Goal: Information Seeking & Learning: Learn about a topic

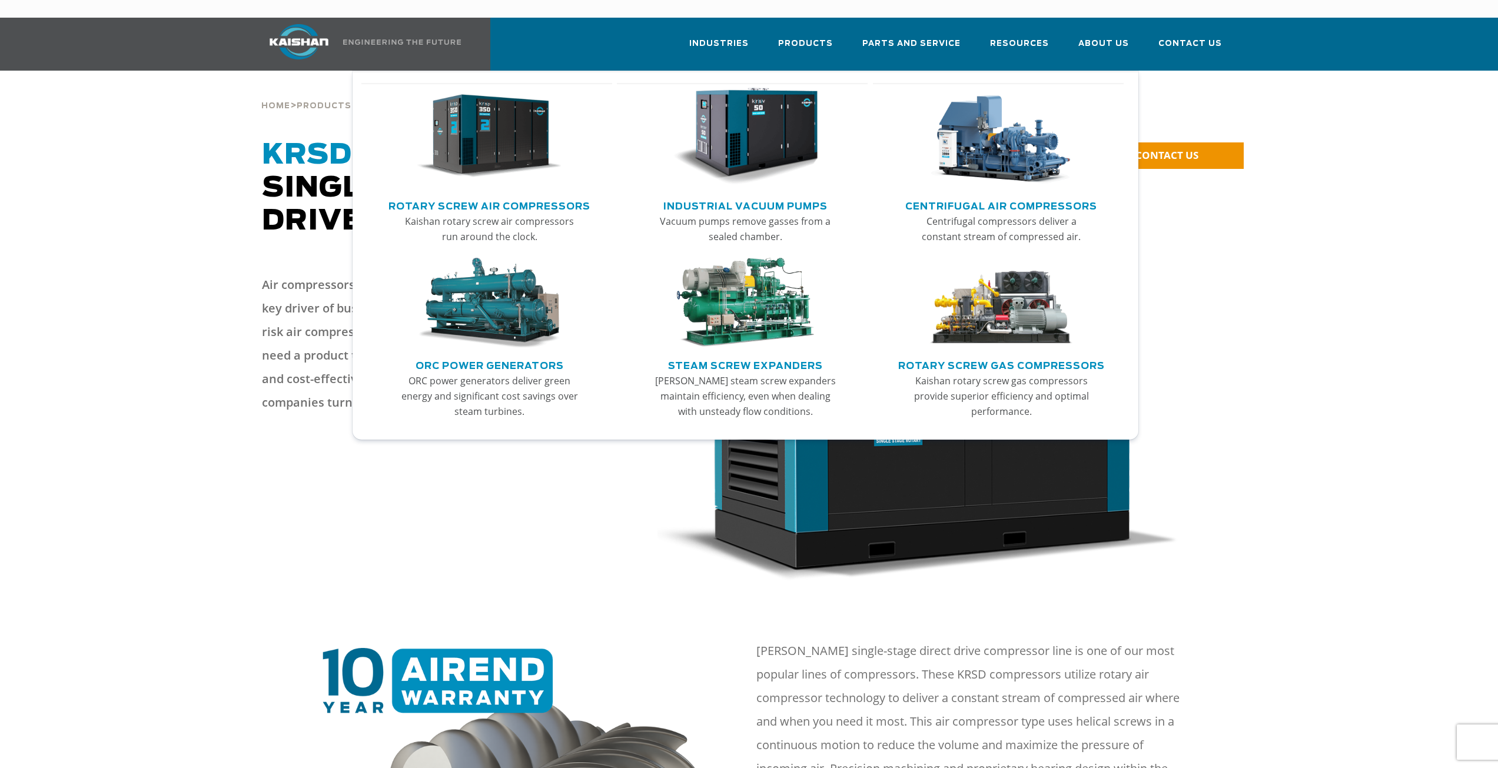
click at [523, 196] on link "Rotary Screw Air Compressors" at bounding box center [489, 205] width 202 height 18
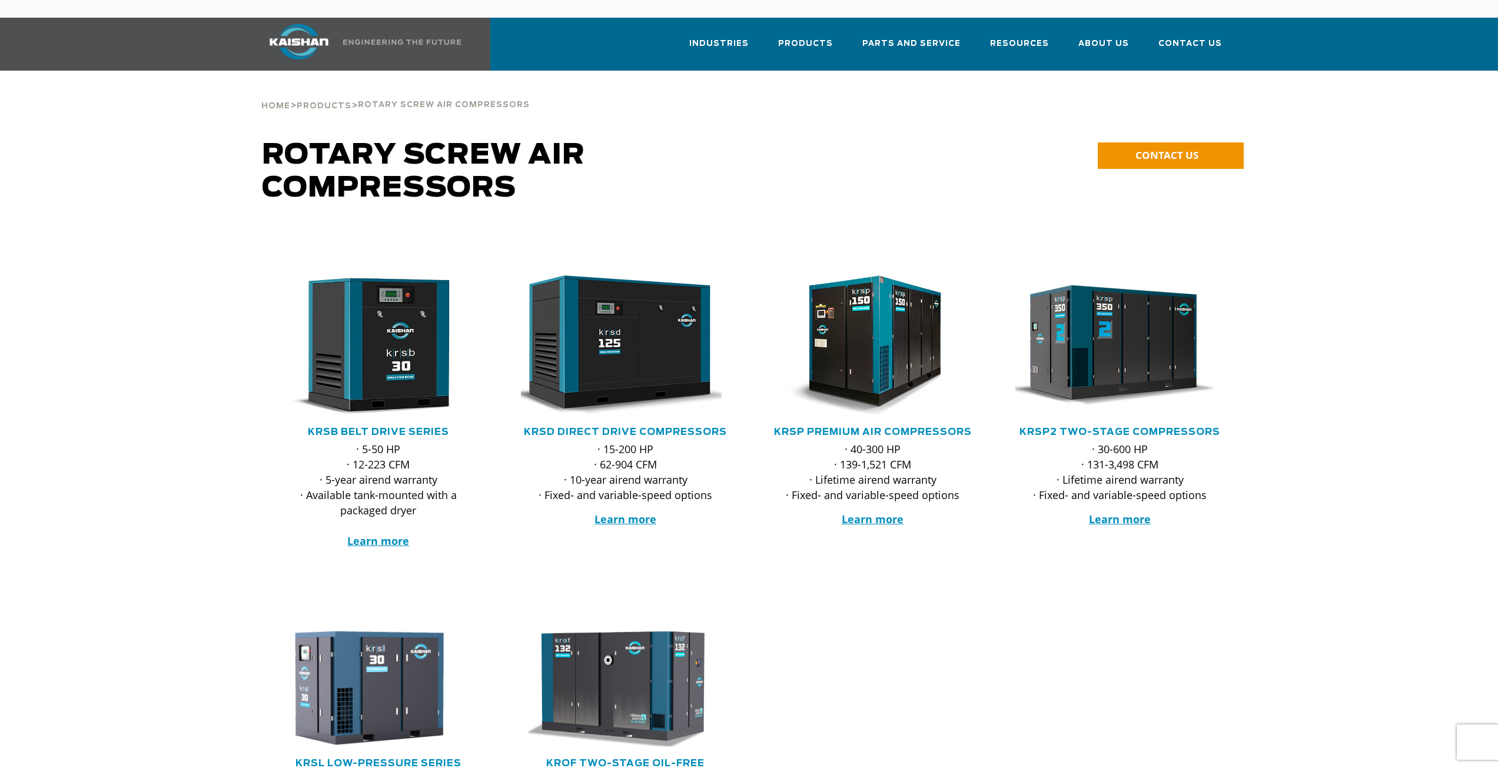
scroll to position [137, 0]
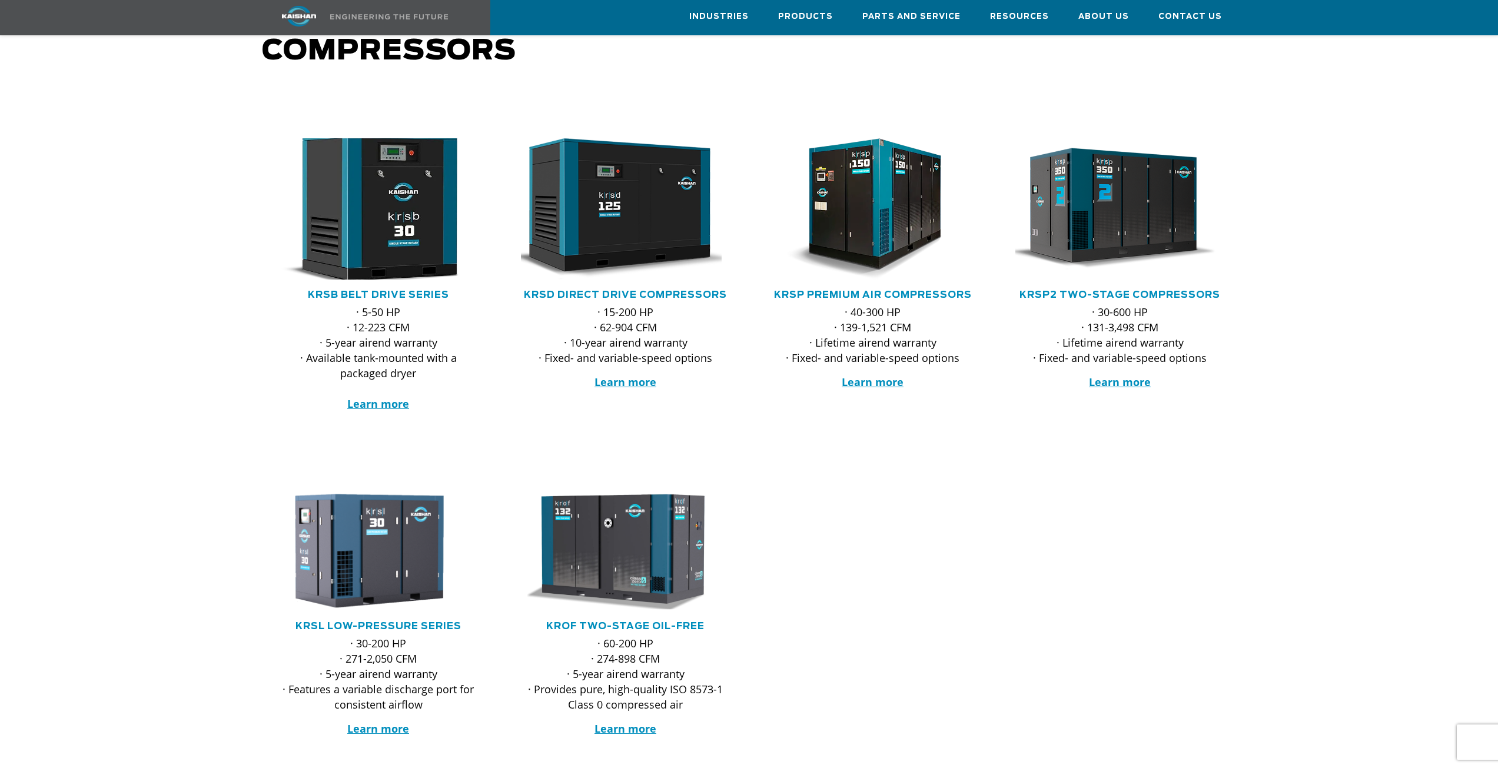
click at [385, 197] on img at bounding box center [369, 208] width 231 height 155
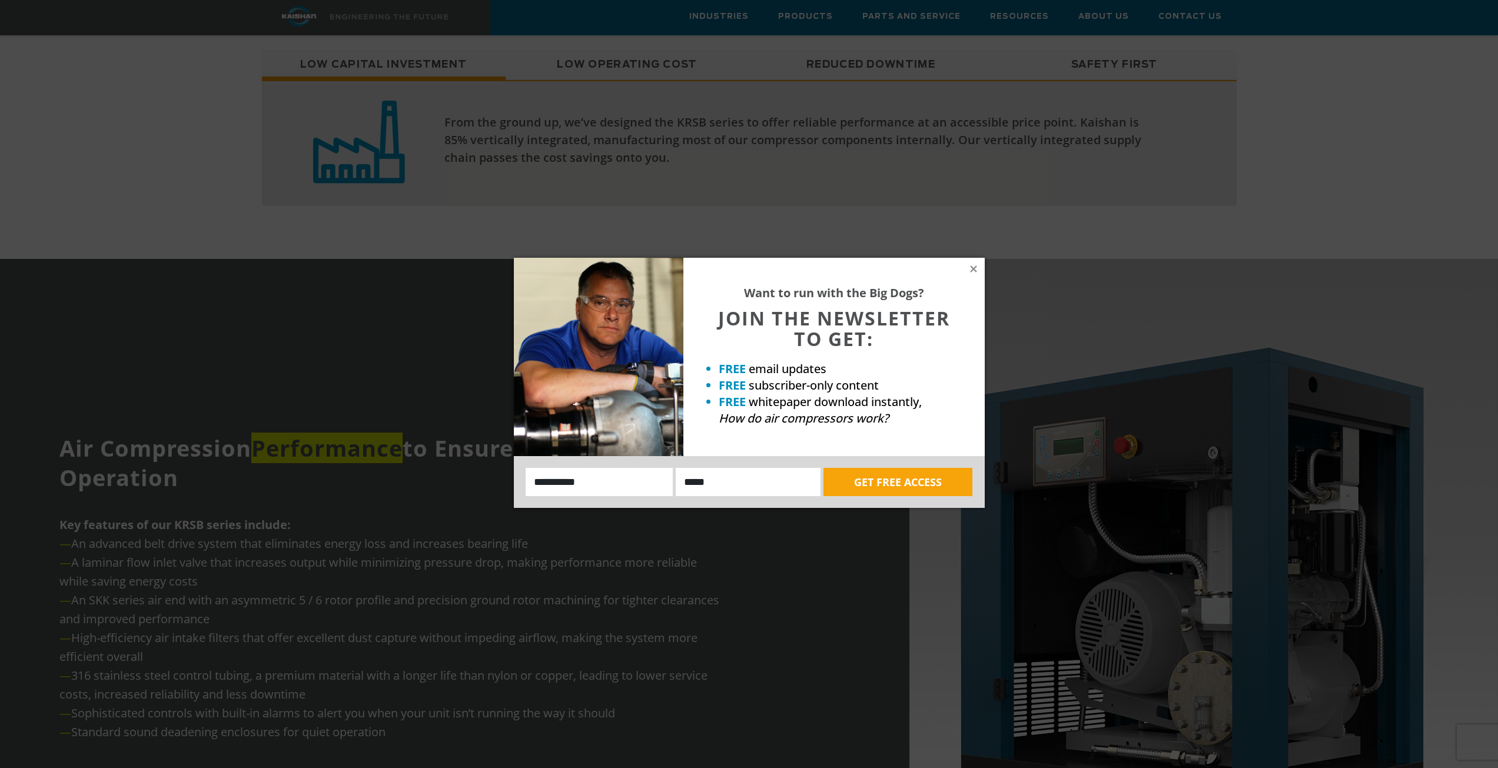
scroll to position [1163, 0]
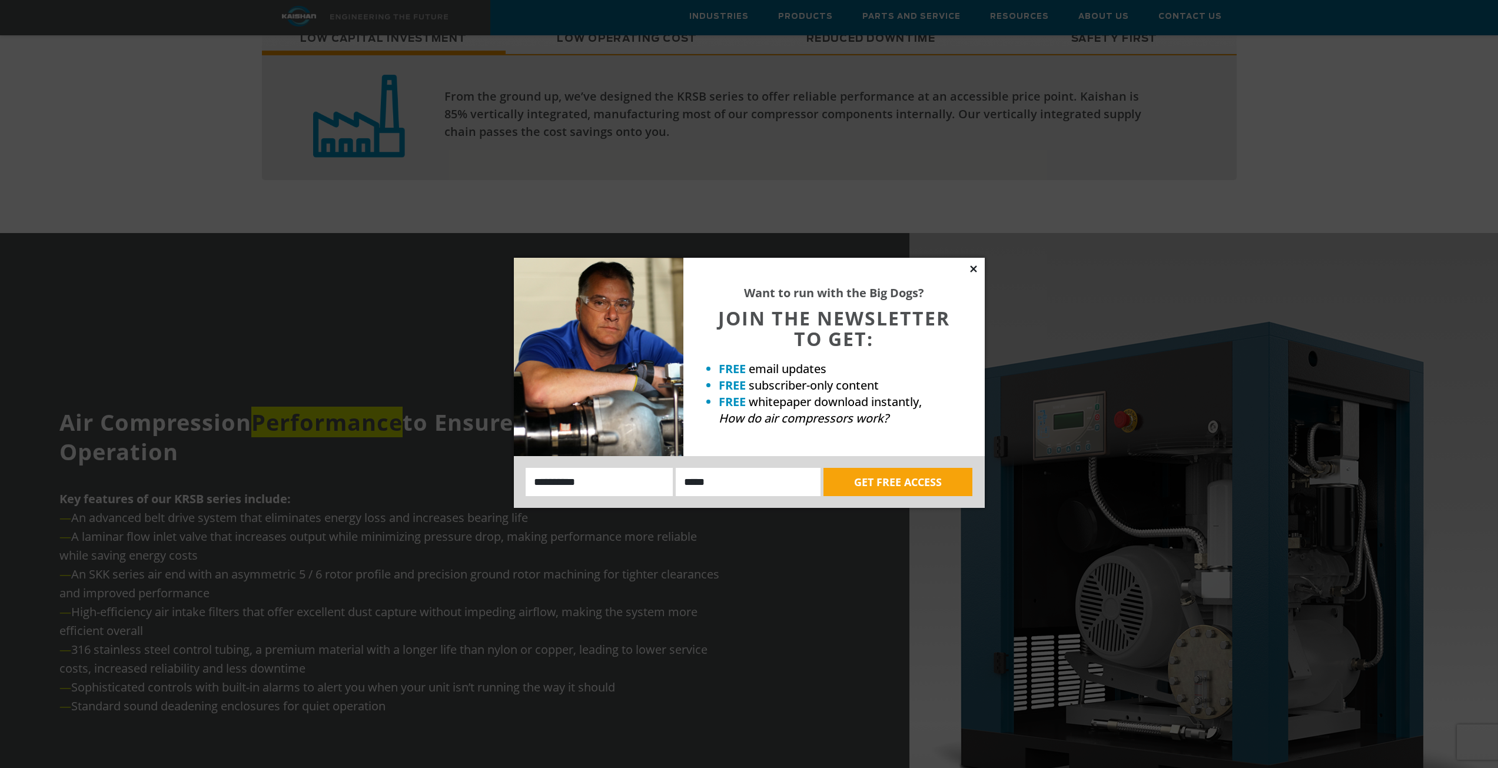
click at [974, 267] on icon at bounding box center [973, 269] width 11 height 11
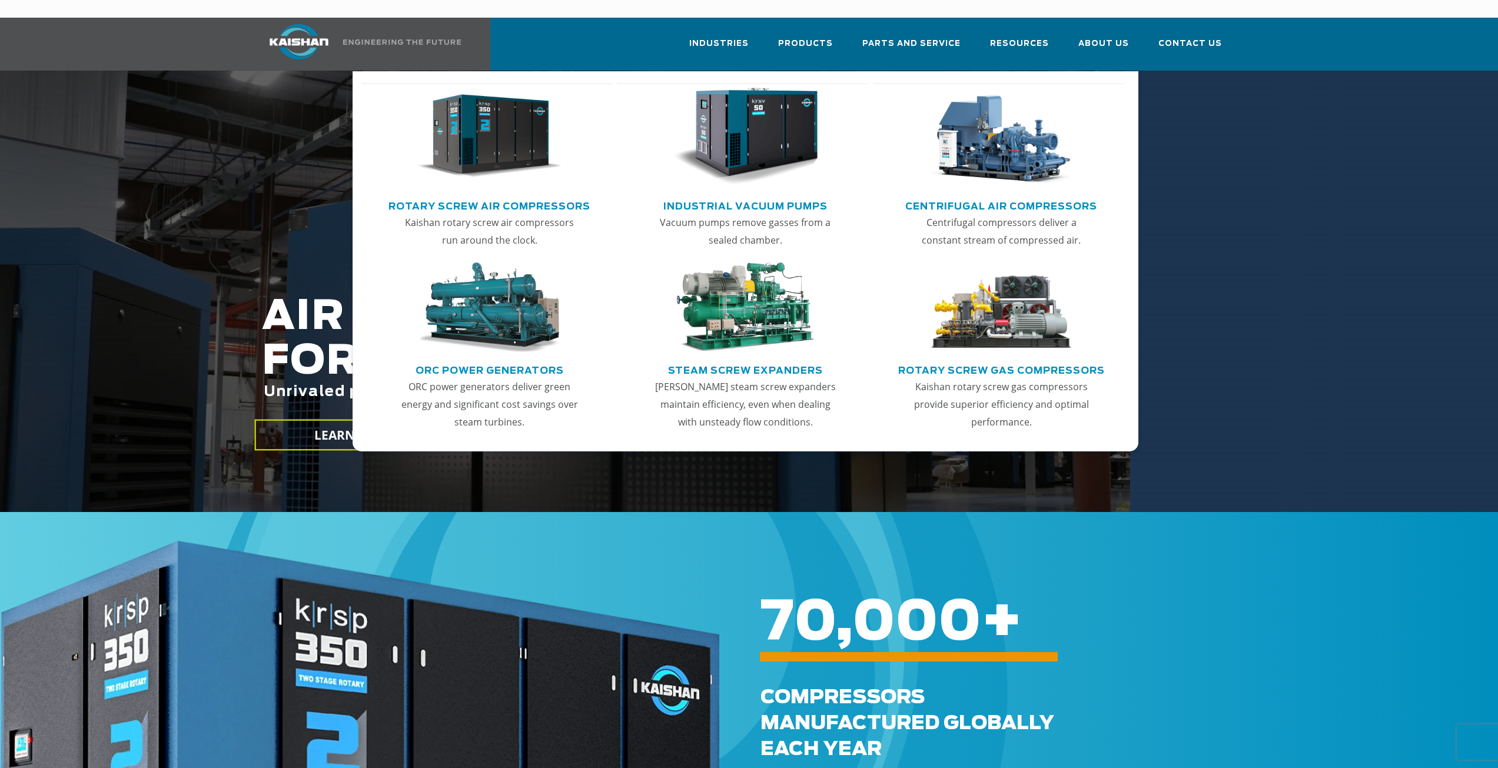
click at [489, 131] on img "Main menu" at bounding box center [489, 137] width 145 height 98
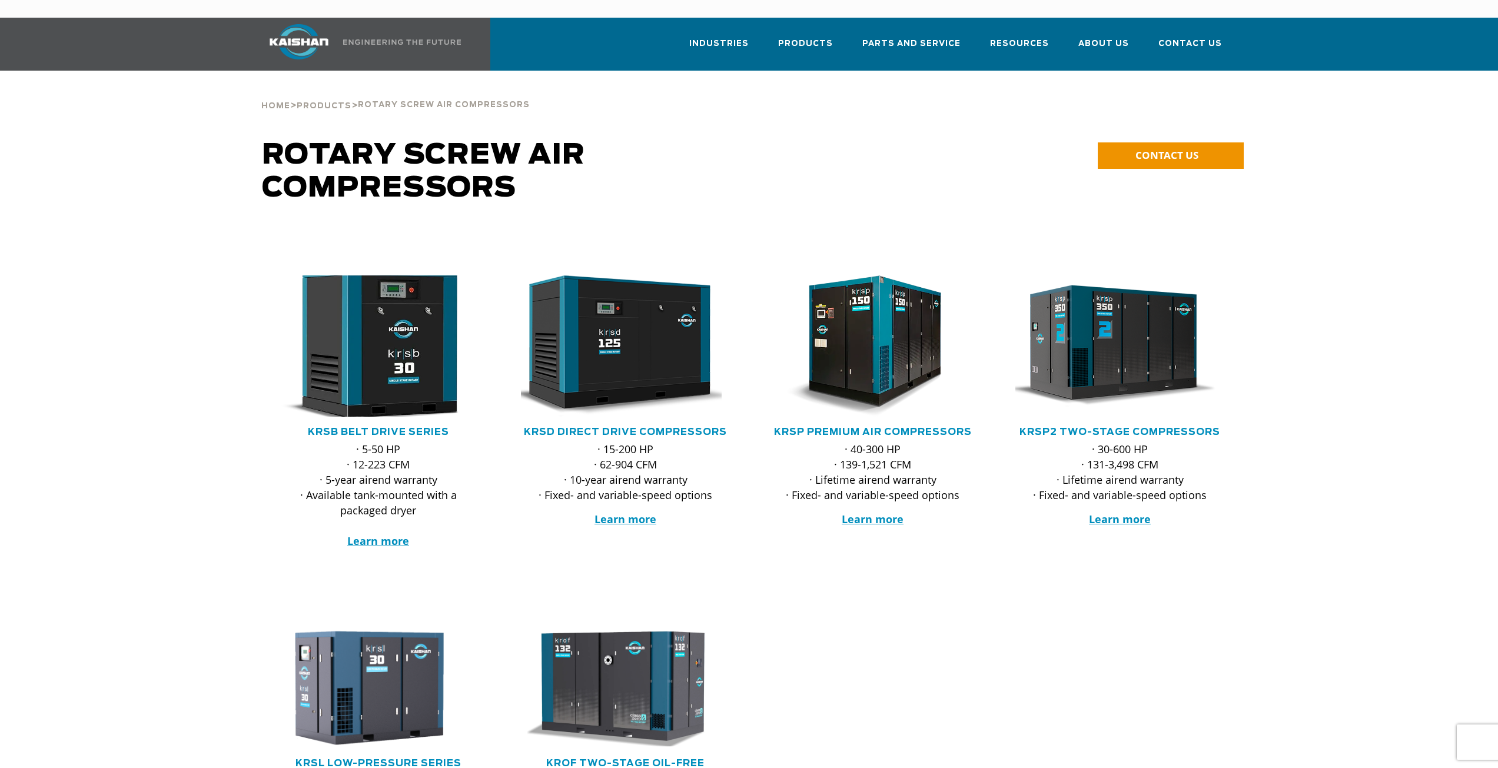
click at [391, 368] on img at bounding box center [369, 345] width 231 height 155
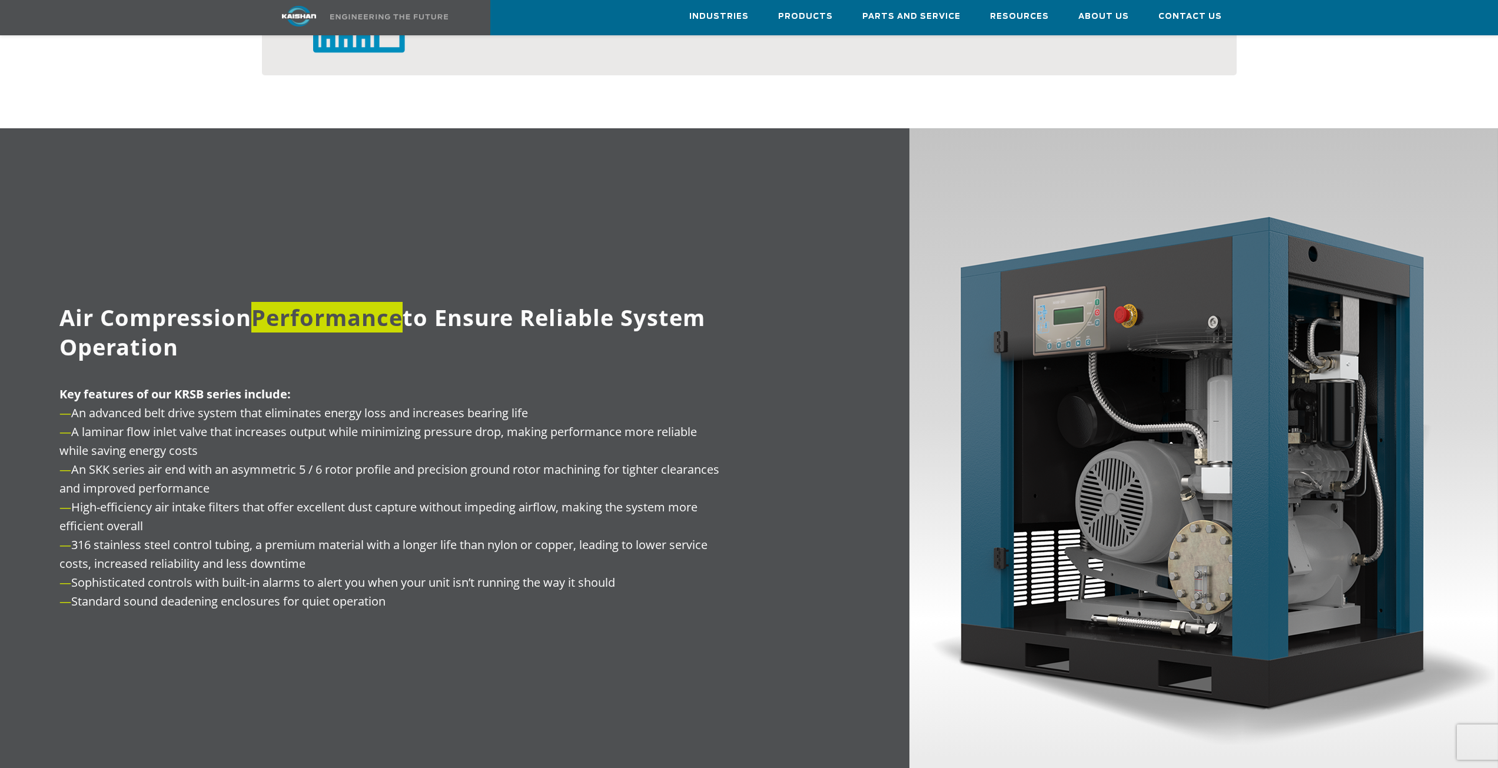
scroll to position [1236, 0]
